Goal: Information Seeking & Learning: Learn about a topic

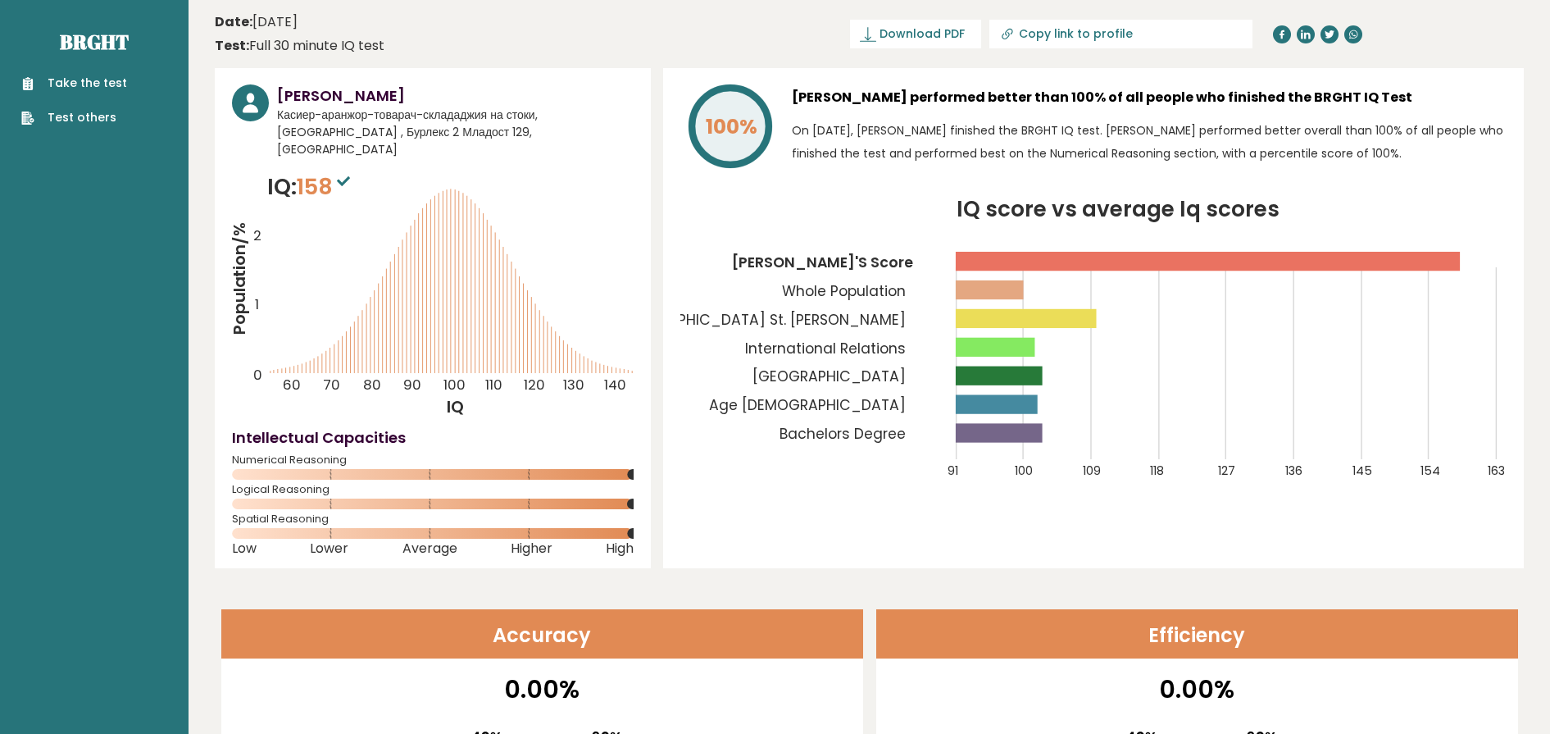
click at [872, 370] on tspan "[GEOGRAPHIC_DATA]" at bounding box center [828, 376] width 153 height 20
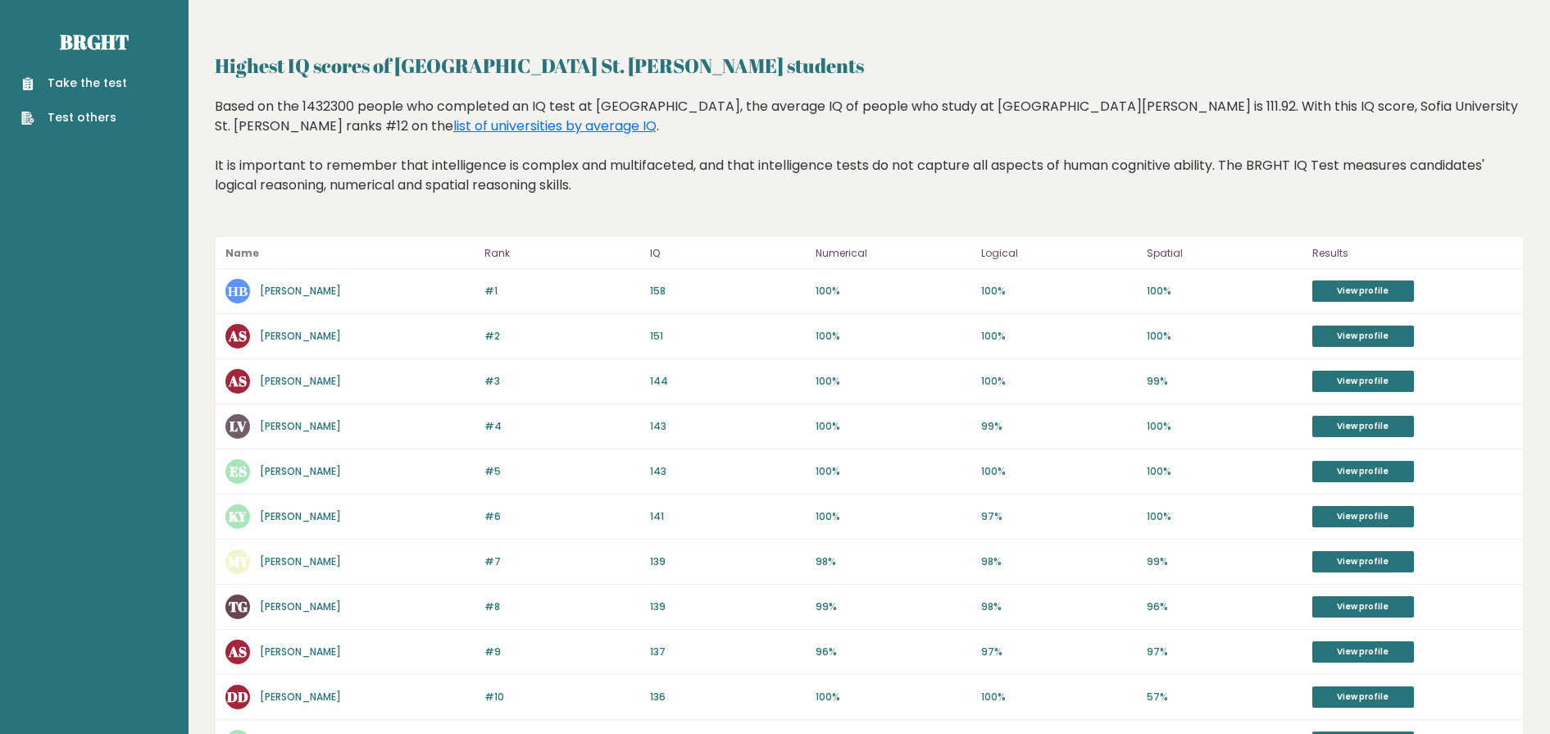
click at [278, 414] on div "LV Lora Velinova" at bounding box center [349, 426] width 249 height 25
click at [275, 421] on link "Lora Velinova" at bounding box center [300, 426] width 81 height 14
click at [293, 516] on link "Kiki Yovcheva" at bounding box center [300, 516] width 81 height 14
click at [309, 270] on div "Name Rank IQ Numerical Logical Spatial Results #1 НВ Николай Вичев 158 #1 158 1…" at bounding box center [869, 703] width 1309 height 934
click at [289, 285] on link "Николай Вичев" at bounding box center [300, 291] width 81 height 14
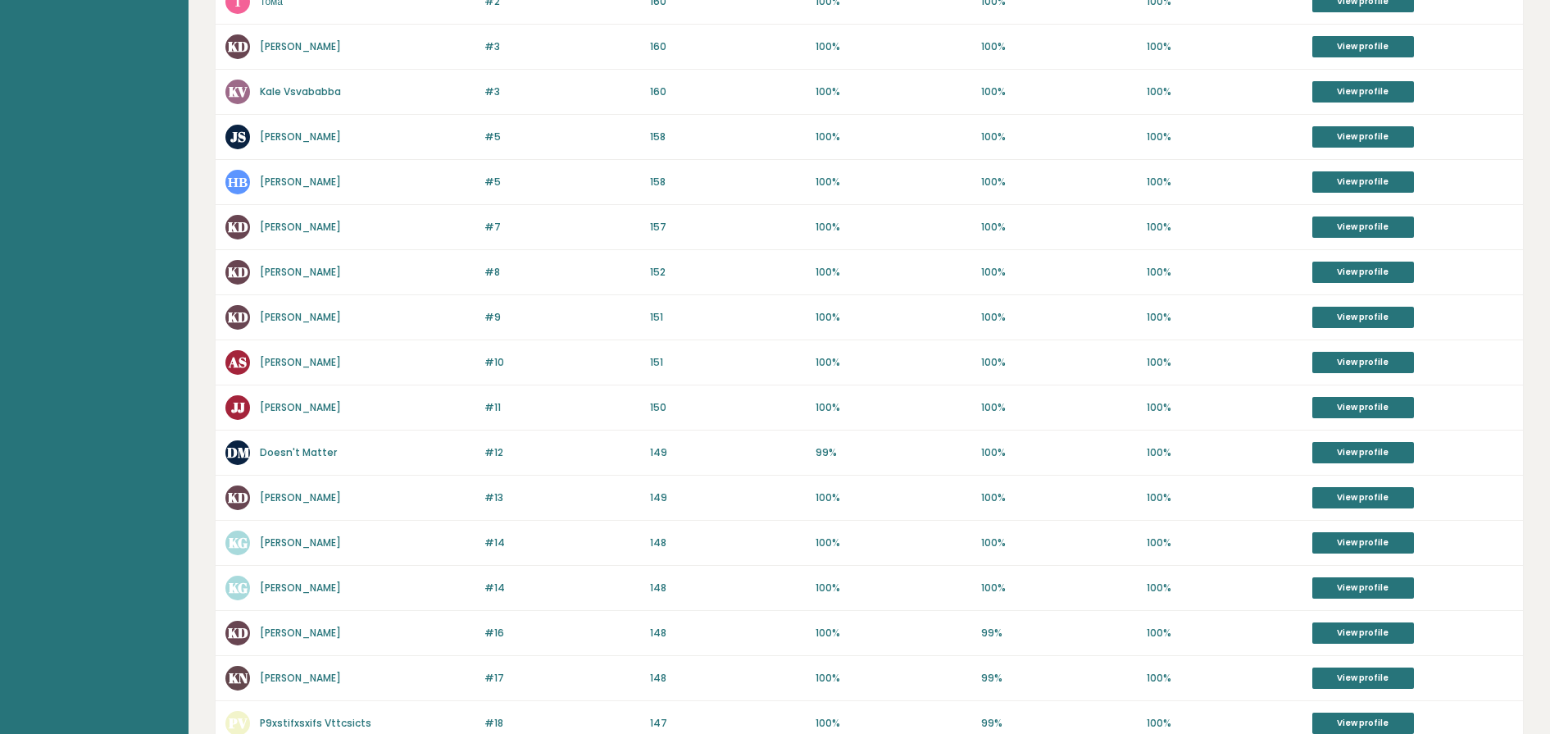
scroll to position [657, 0]
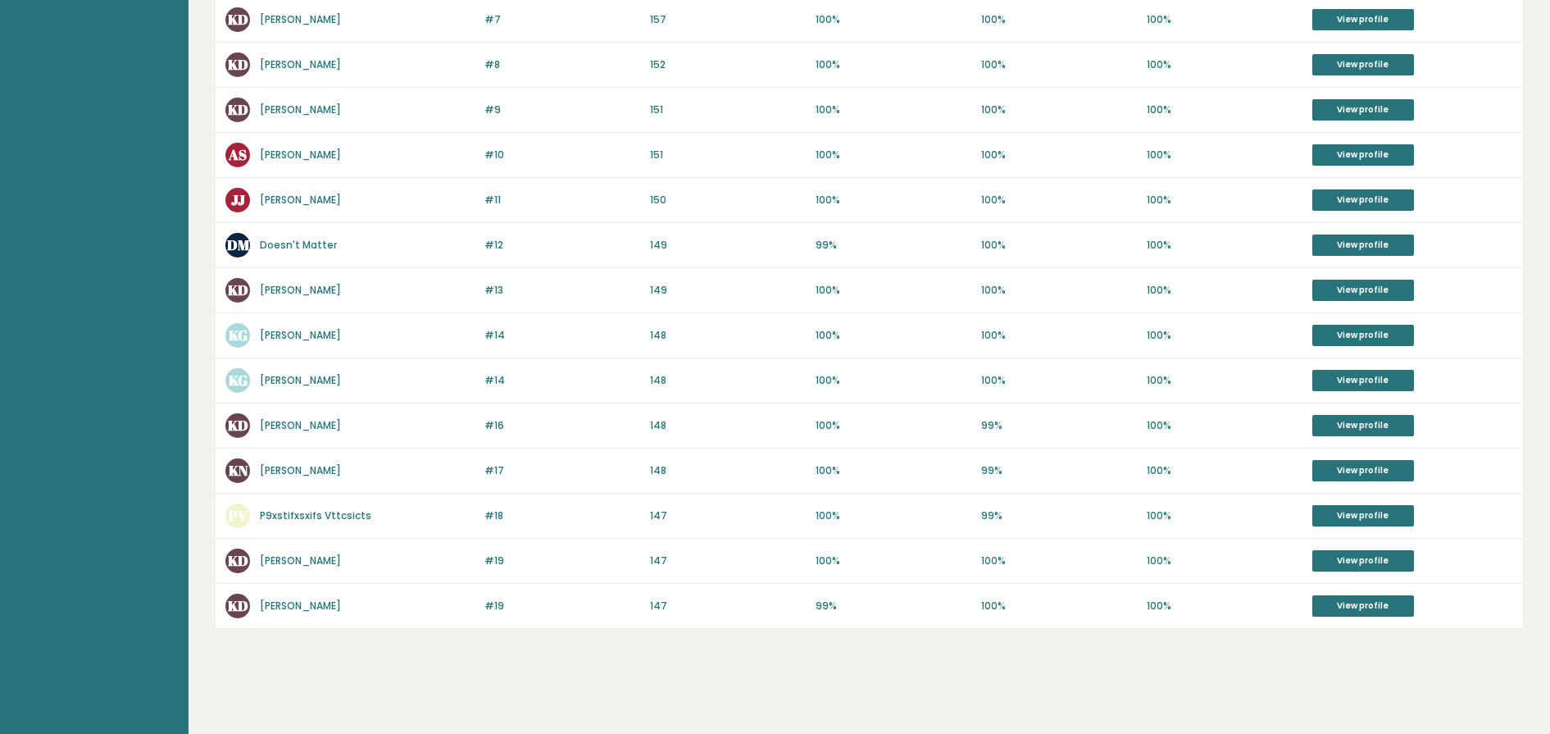
click at [285, 621] on div "#19 KD Kaloyan Dobrev 147 #19 147 99% 100% 100% View profile" at bounding box center [869, 606] width 1307 height 44
click at [294, 607] on link "[PERSON_NAME]" at bounding box center [300, 605] width 81 height 14
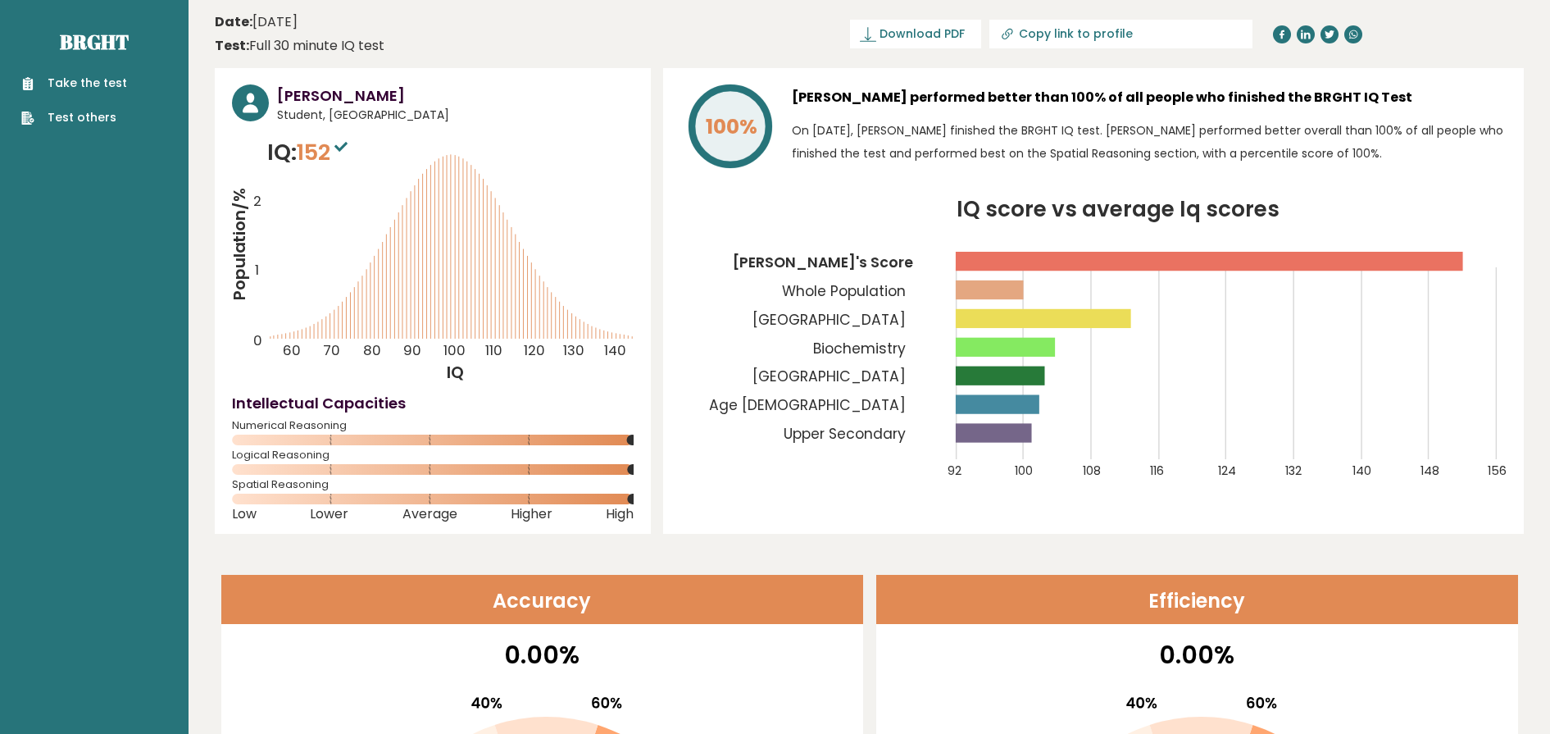
click at [870, 372] on tspan "[GEOGRAPHIC_DATA]" at bounding box center [828, 376] width 153 height 20
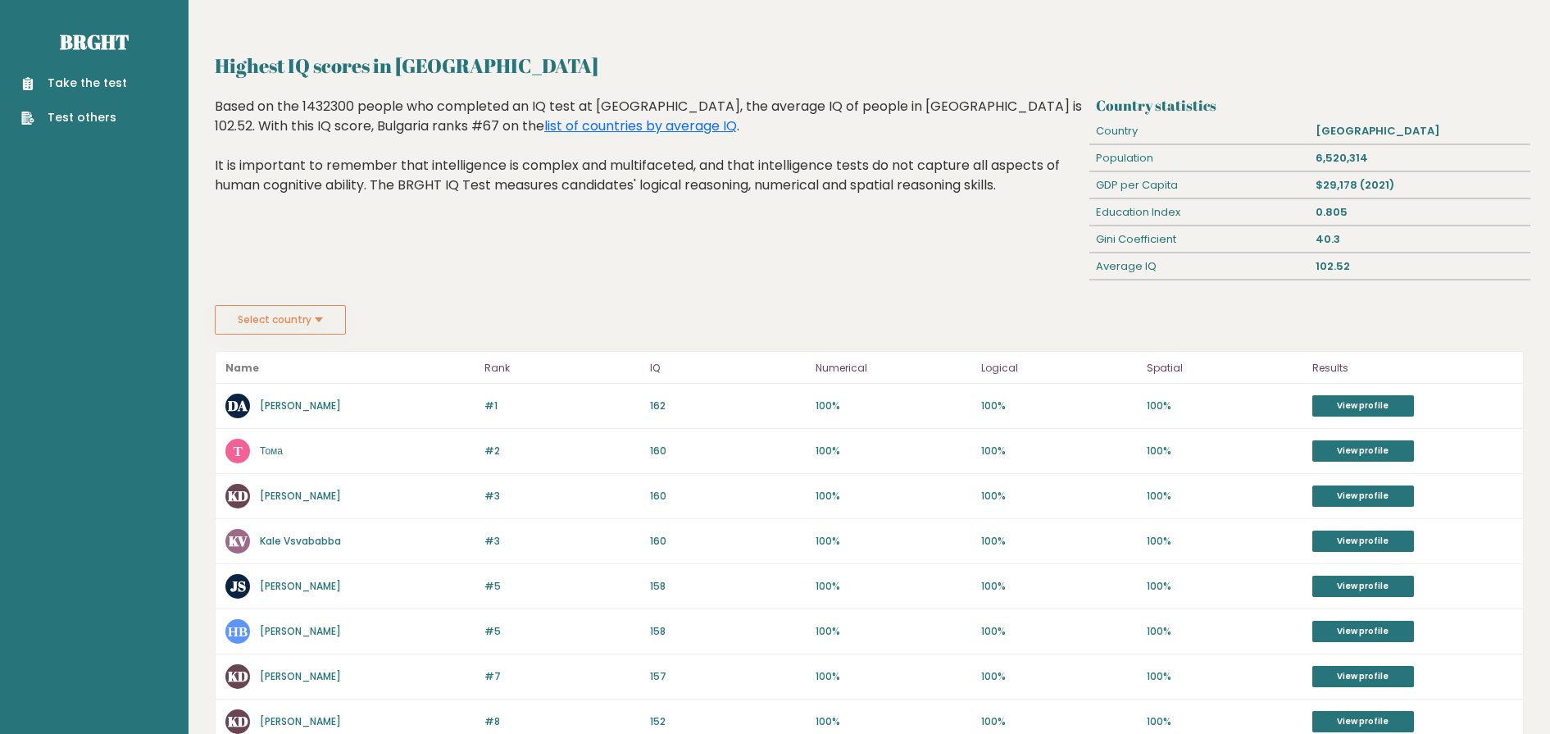
click at [323, 497] on link "Kaloyan Dobrev" at bounding box center [300, 496] width 81 height 14
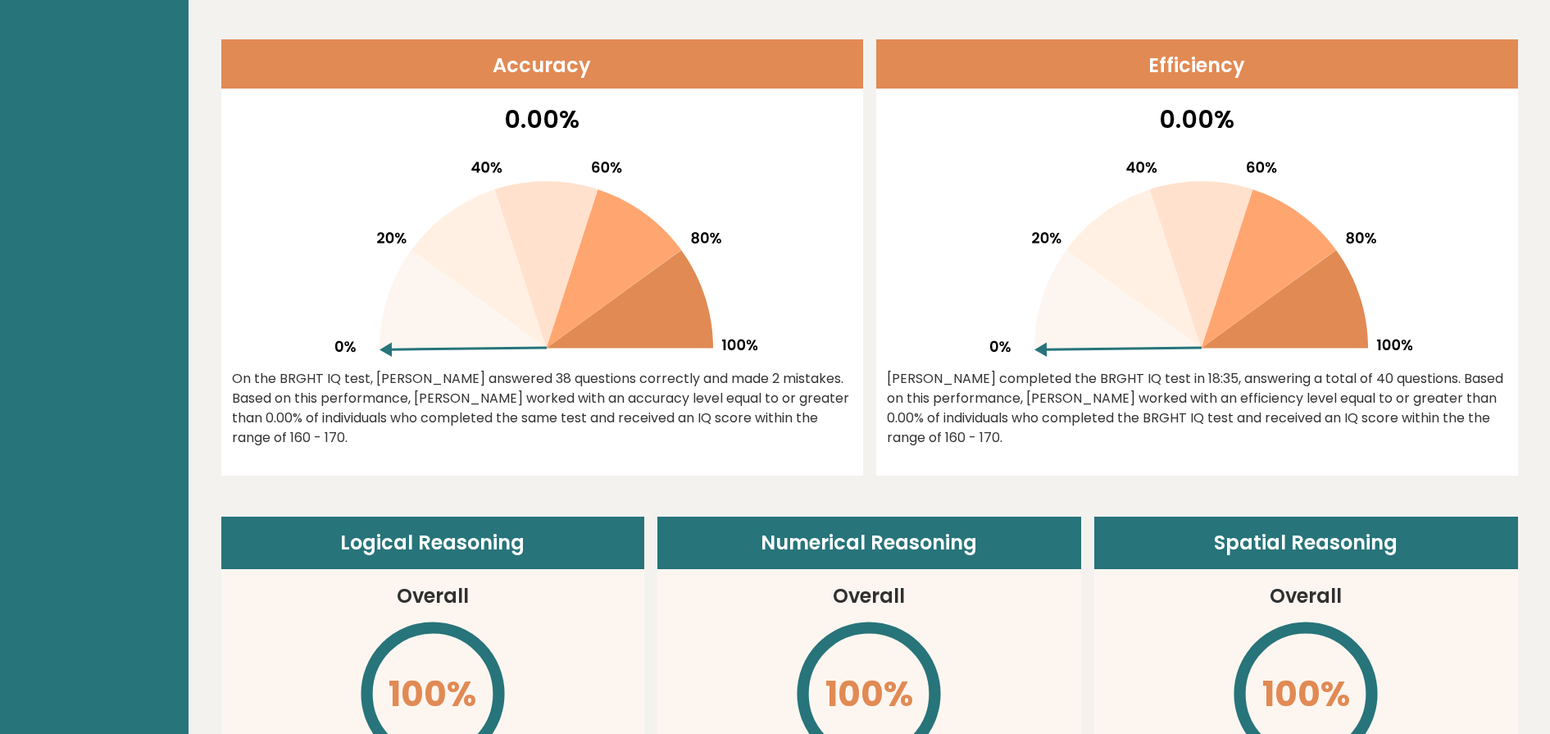
scroll to position [543, 0]
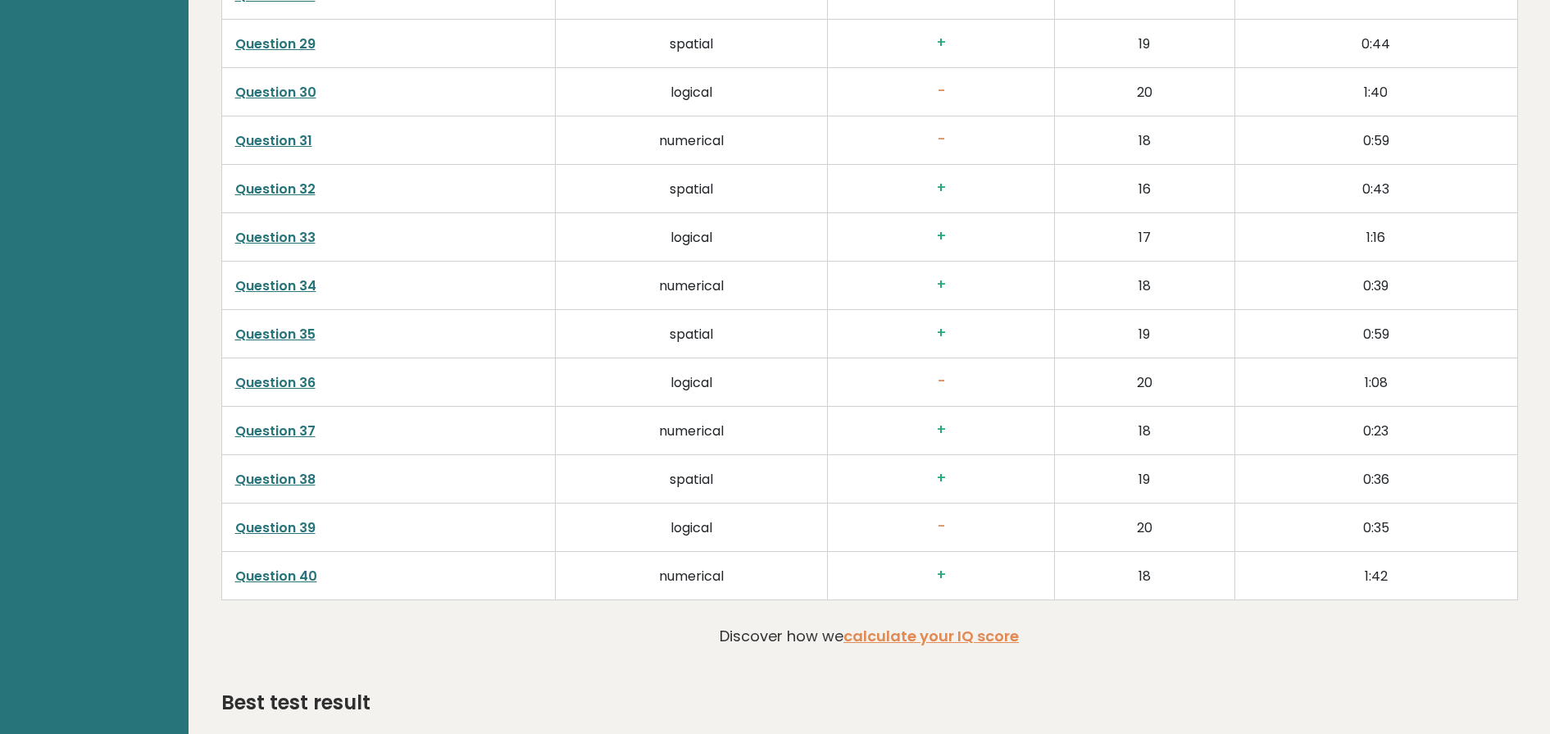
scroll to position [4011, 0]
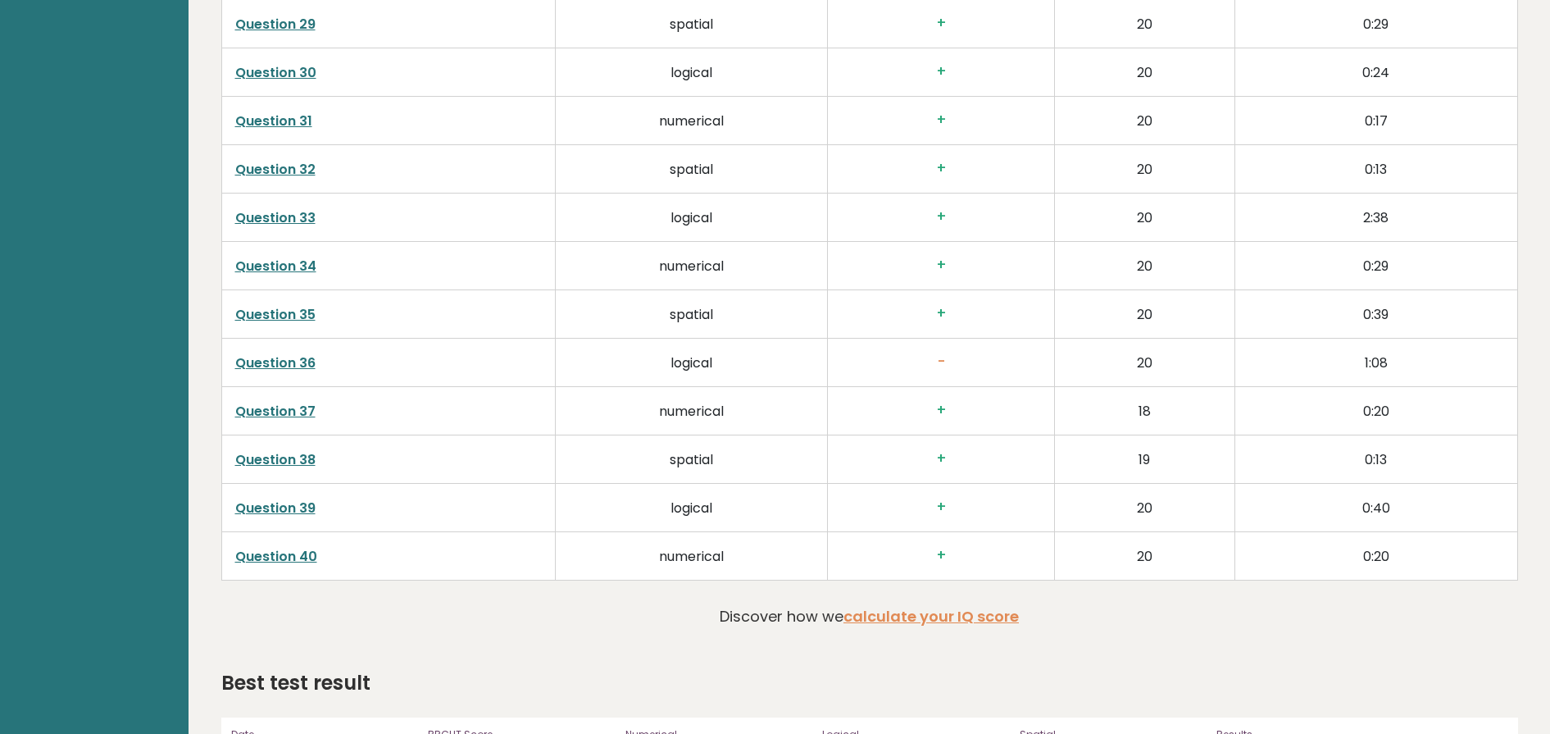
scroll to position [4069, 0]
